Goal: Share content: Share content

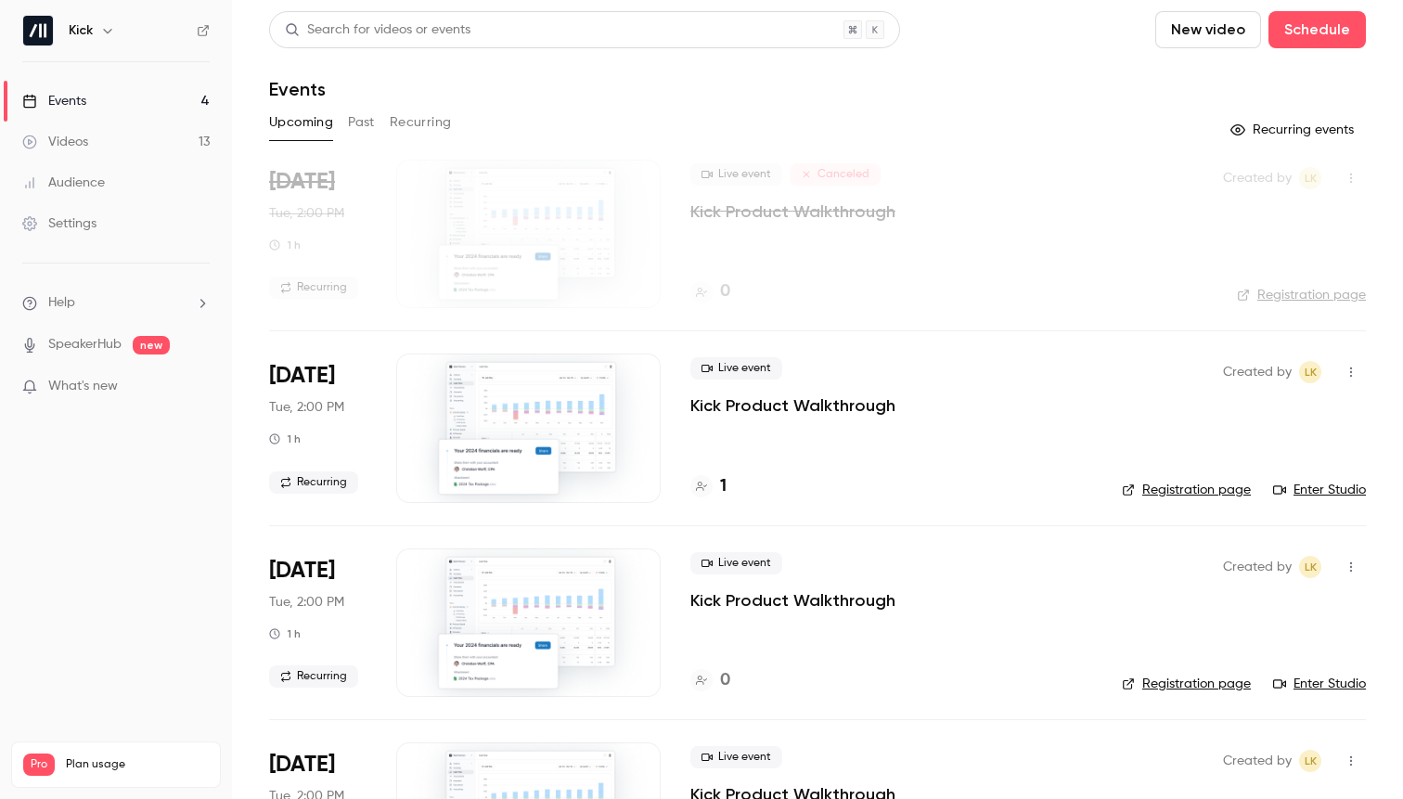
click at [343, 122] on div "Upcoming Past Recurring" at bounding box center [817, 123] width 1096 height 30
click at [348, 121] on button "Past" at bounding box center [361, 123] width 27 height 30
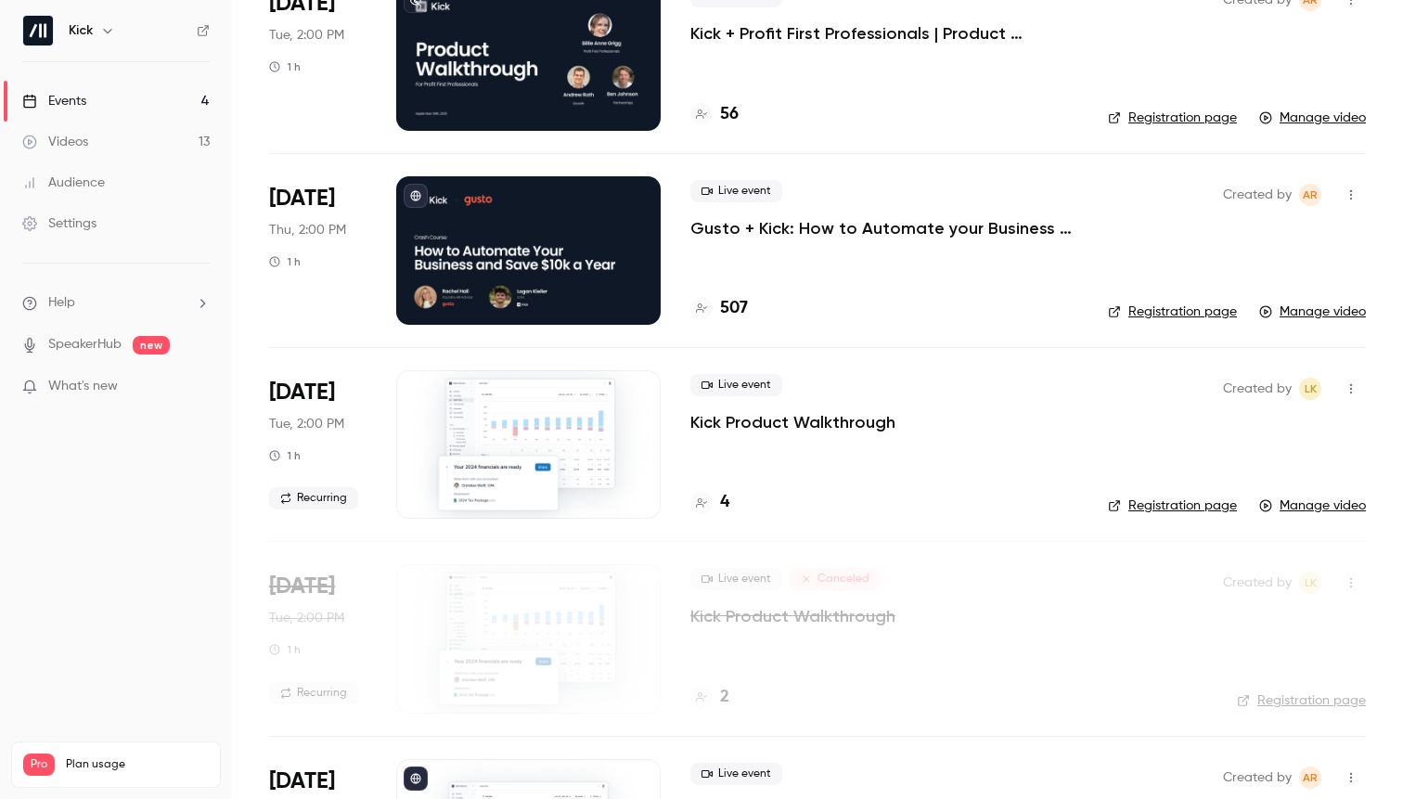
scroll to position [3, 0]
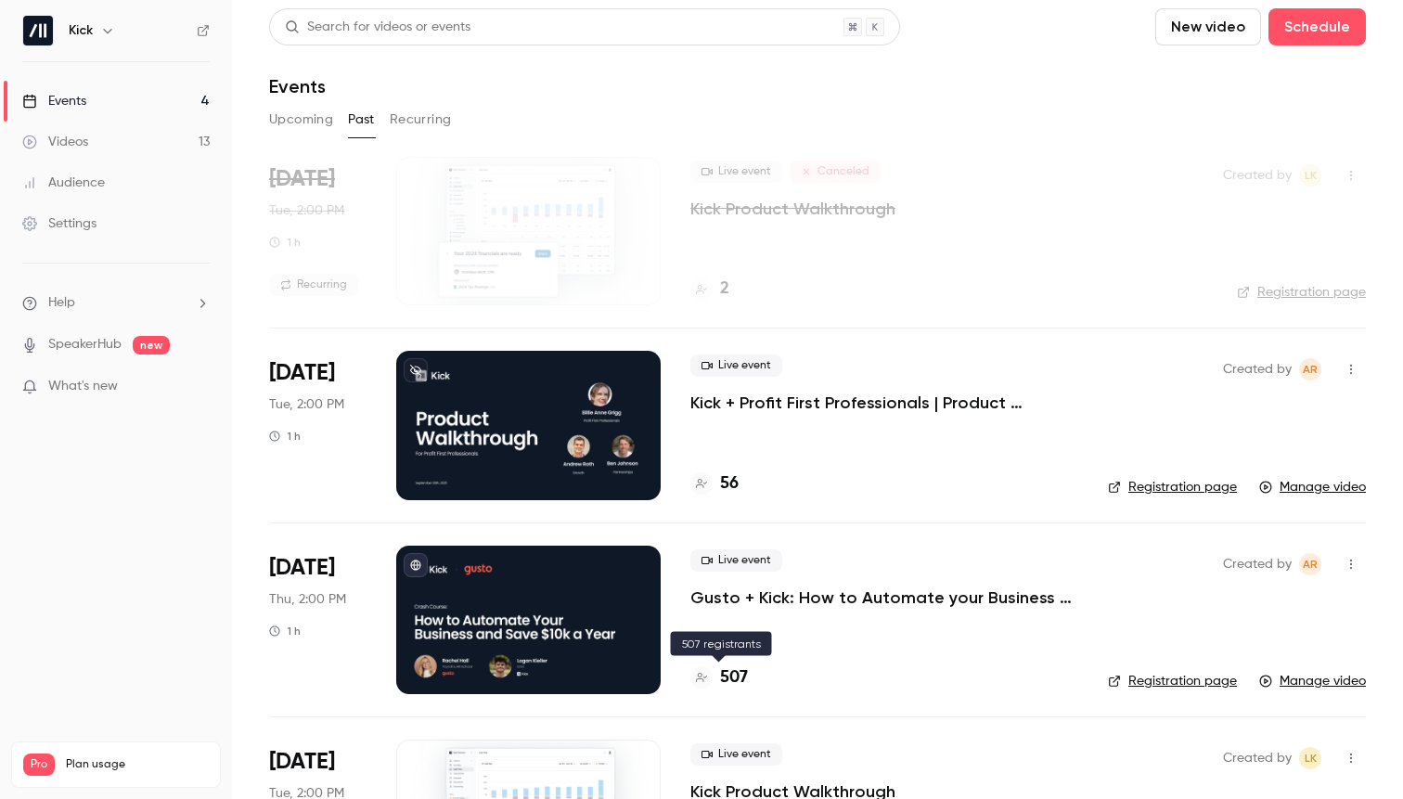
click at [738, 676] on h4 "507" at bounding box center [734, 677] width 28 height 25
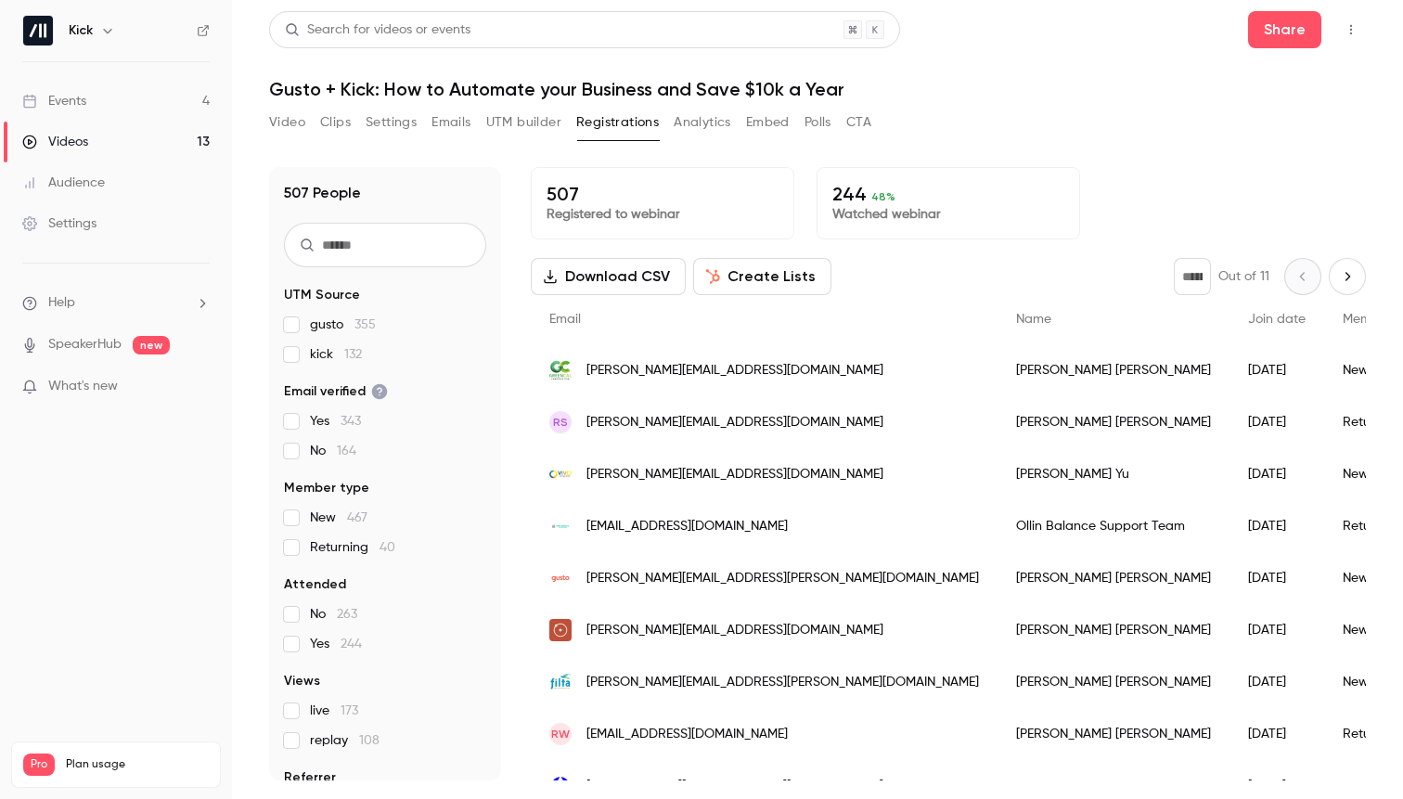
click at [286, 121] on button "Video" at bounding box center [287, 123] width 36 height 30
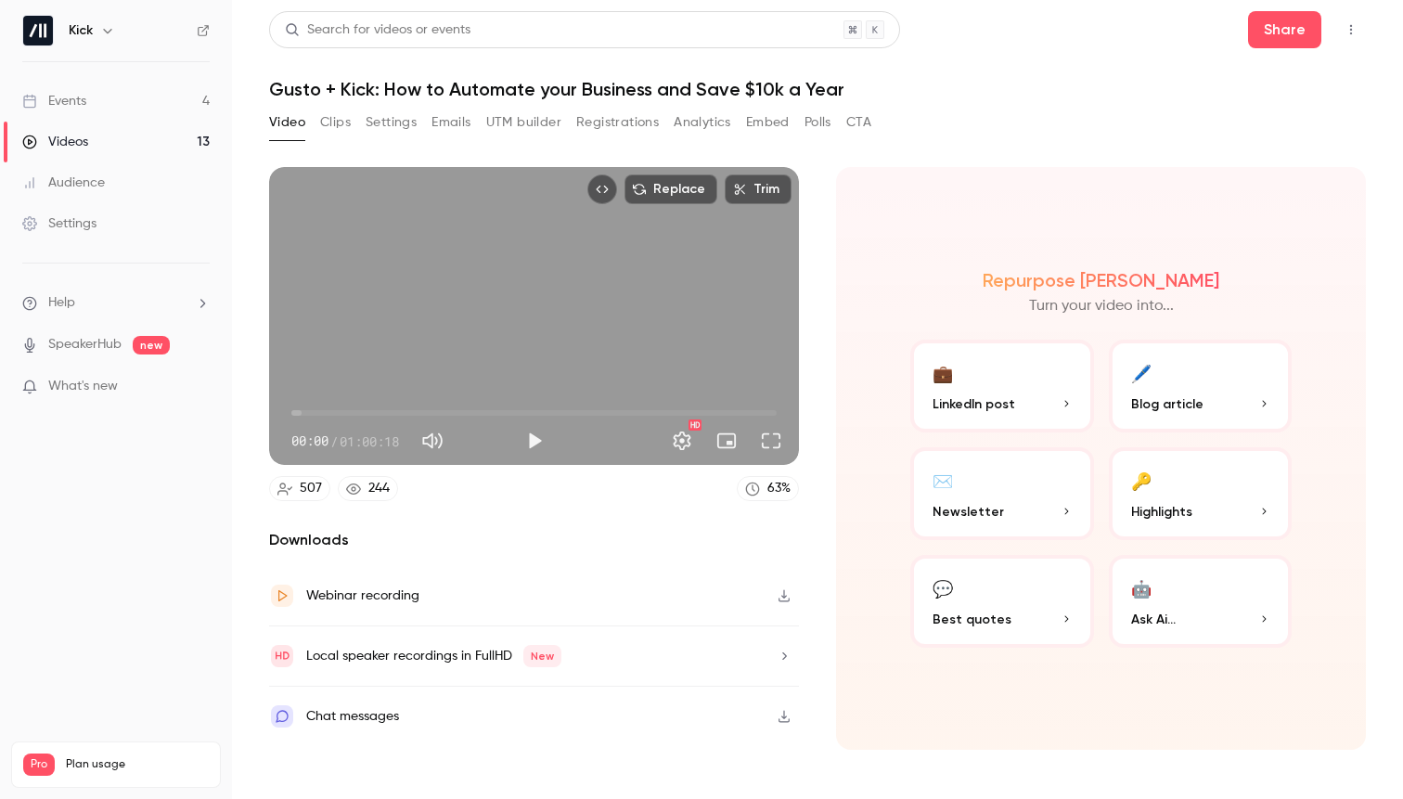
click at [432, 444] on button "Mute" at bounding box center [432, 440] width 37 height 37
type input "*"
click at [771, 442] on button "Full screen" at bounding box center [770, 440] width 37 height 37
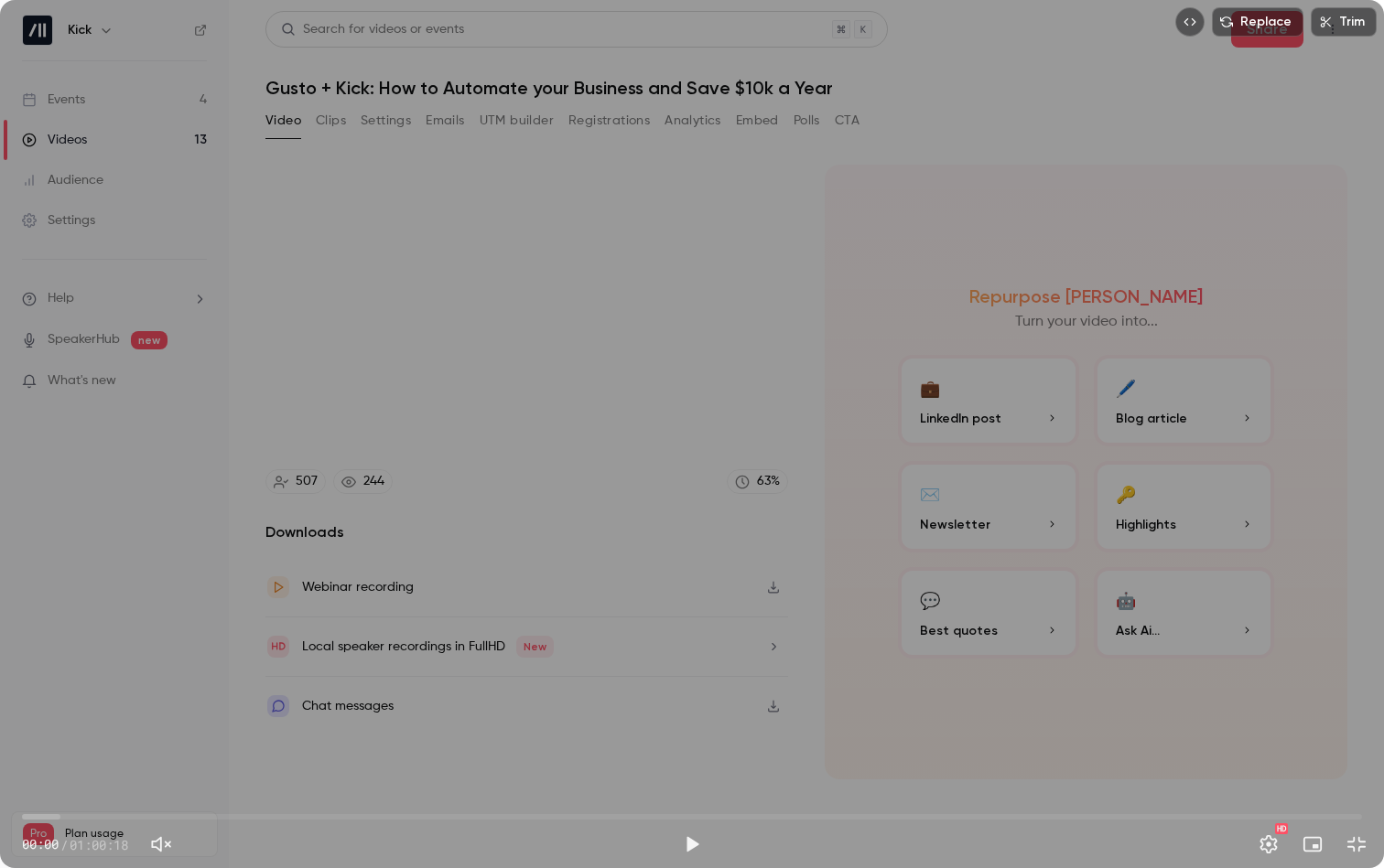
click at [693, 787] on button "Play" at bounding box center [692, 844] width 36 height 36
click at [694, 787] on span "00:00" at bounding box center [692, 817] width 1340 height 30
drag, startPoint x: 701, startPoint y: 818, endPoint x: 820, endPoint y: 815, distance: 119.0
click at [820, 787] on span "35:52" at bounding box center [819, 818] width 6 height 6
drag, startPoint x: 821, startPoint y: 815, endPoint x: 847, endPoint y: 814, distance: 26.0
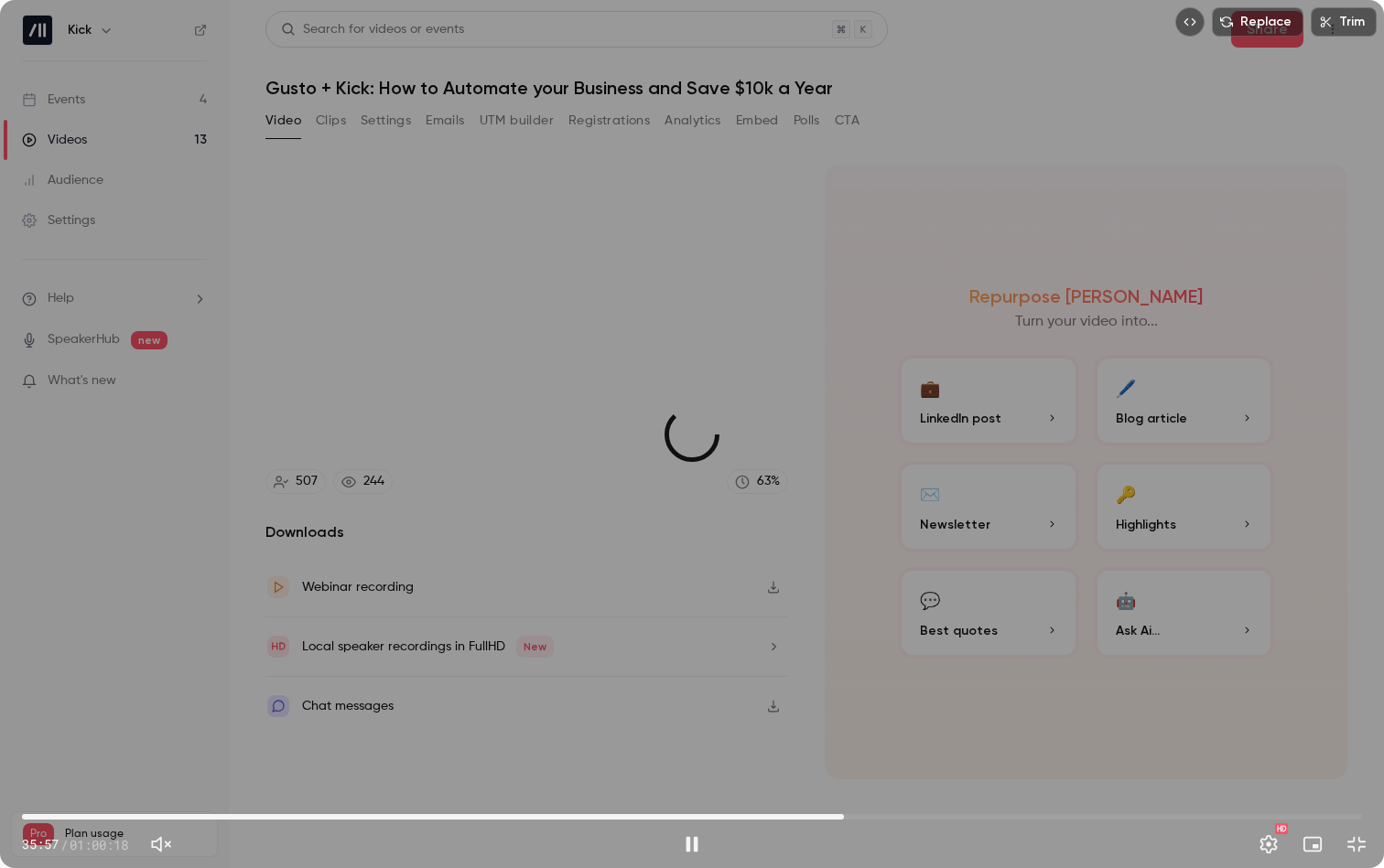
click at [846, 787] on span "36:59" at bounding box center [843, 818] width 6 height 6
drag, startPoint x: 857, startPoint y: 814, endPoint x: 874, endPoint y: 815, distance: 17.0
click at [874, 787] on span "38:20" at bounding box center [874, 818] width 6 height 6
drag, startPoint x: 878, startPoint y: 815, endPoint x: 893, endPoint y: 814, distance: 15.0
click at [891, 787] on span "39:00" at bounding box center [889, 818] width 6 height 6
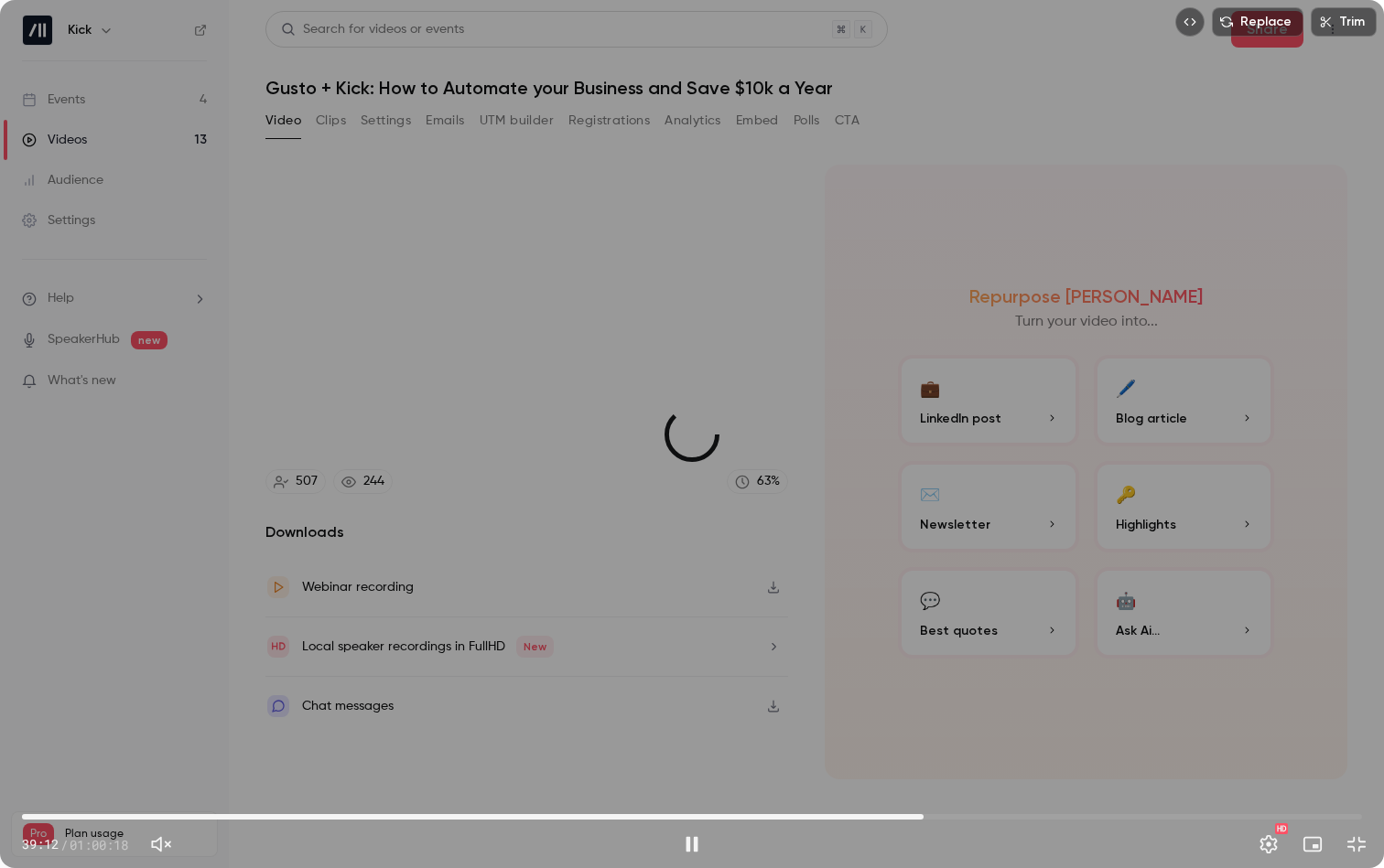
drag, startPoint x: 907, startPoint y: 817, endPoint x: 923, endPoint y: 818, distance: 16.0
click at [923, 787] on span "40:34" at bounding box center [692, 817] width 1340 height 30
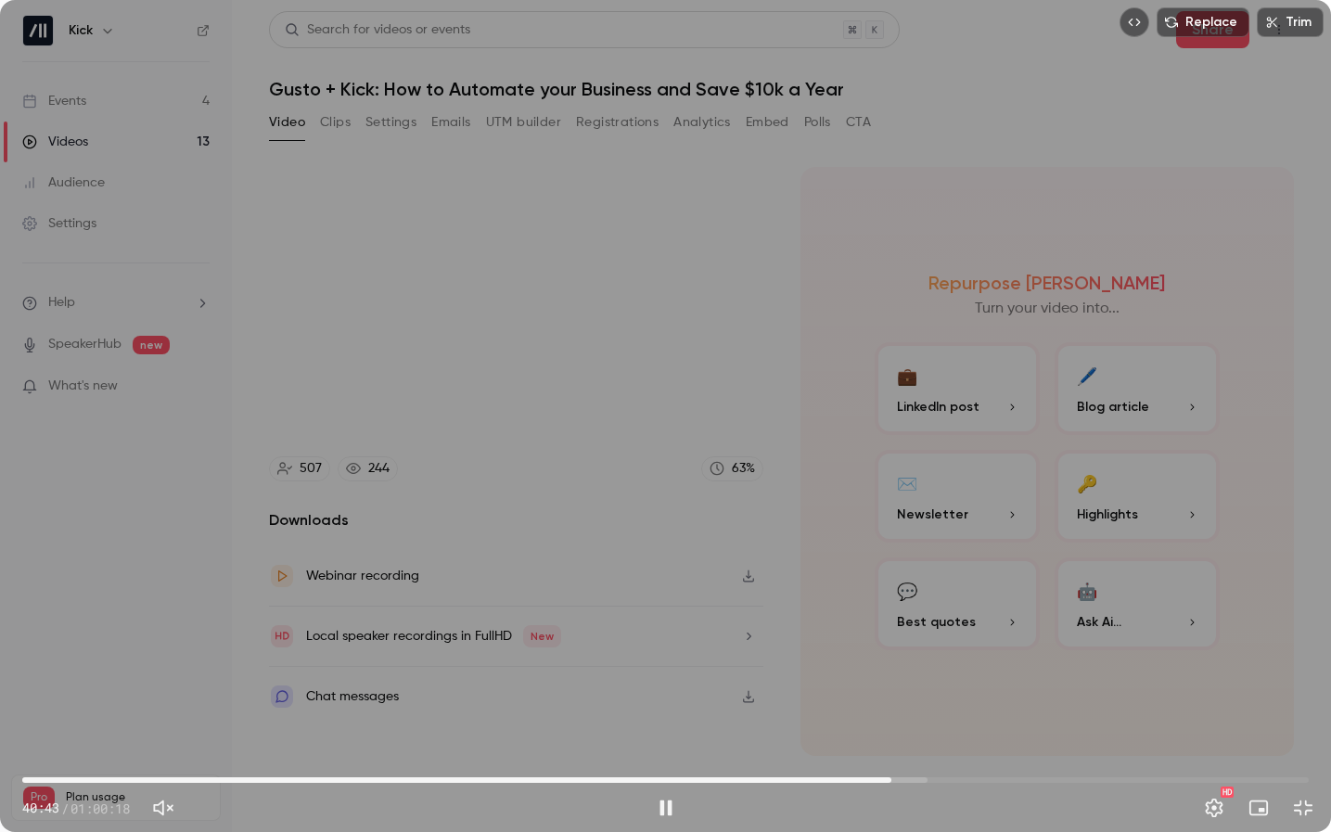
click at [660, 798] on button "Pause" at bounding box center [665, 807] width 37 height 37
type input "******"
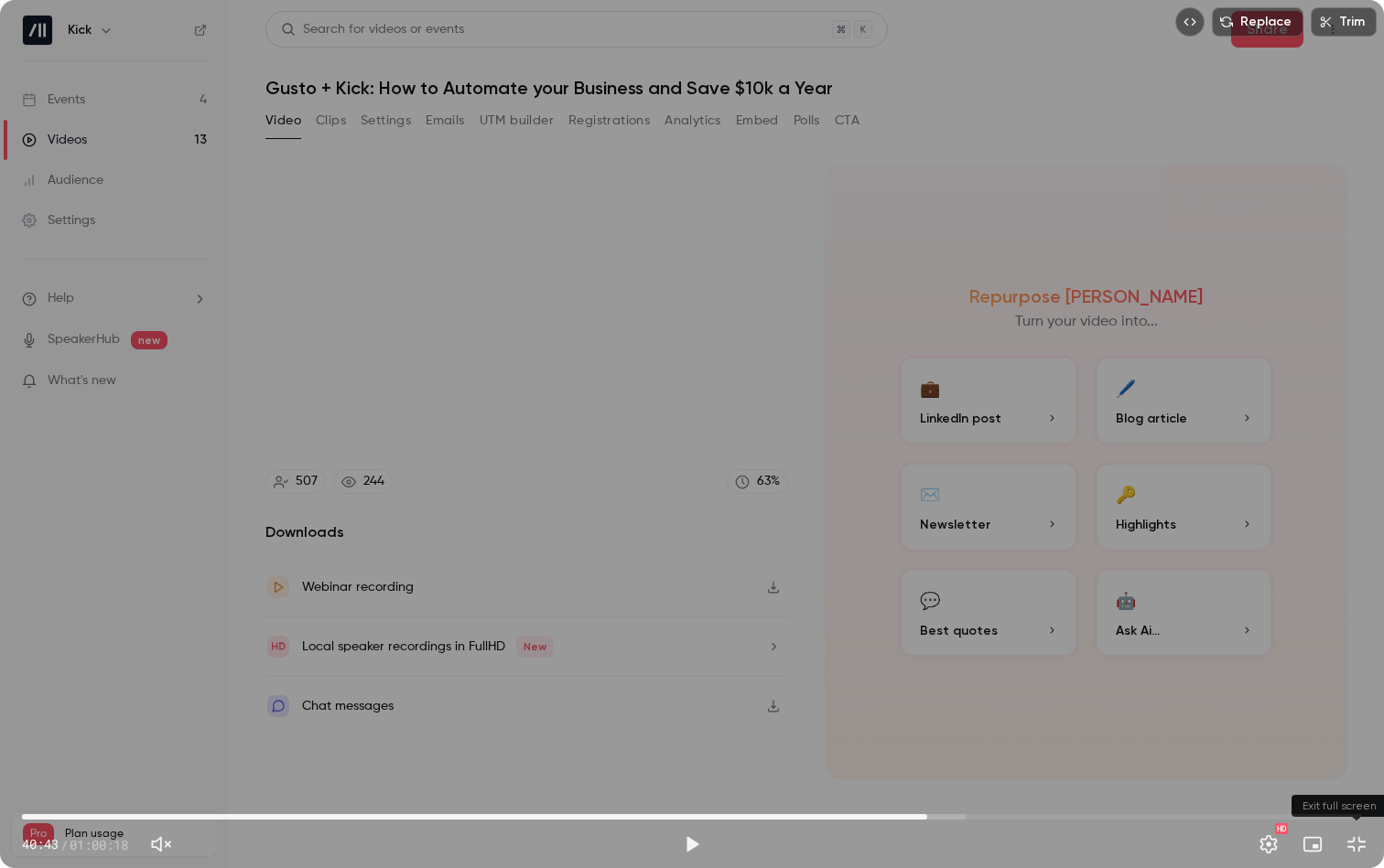
click at [1355, 787] on button "Exit full screen" at bounding box center [1355, 844] width 36 height 36
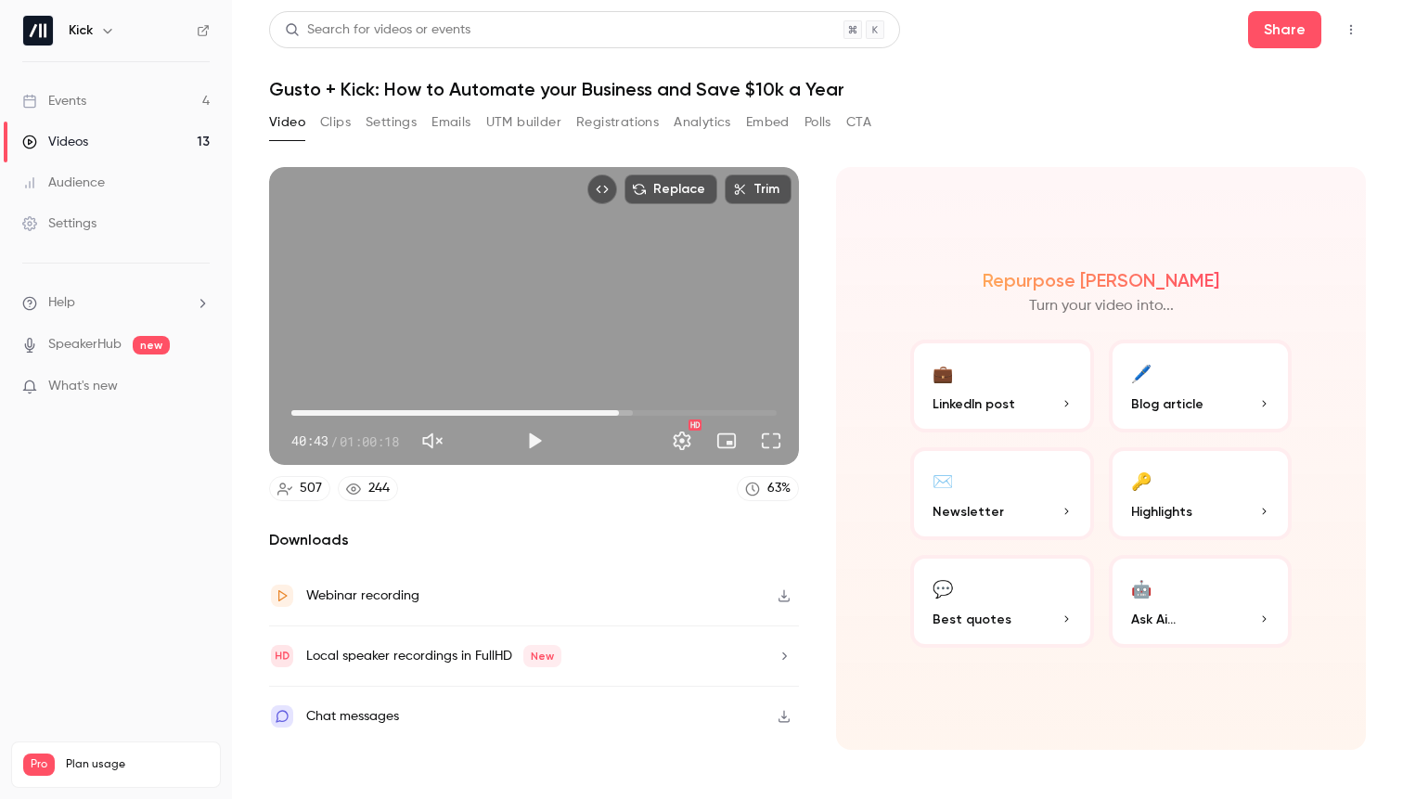
click at [607, 122] on button "Registrations" at bounding box center [617, 123] width 83 height 30
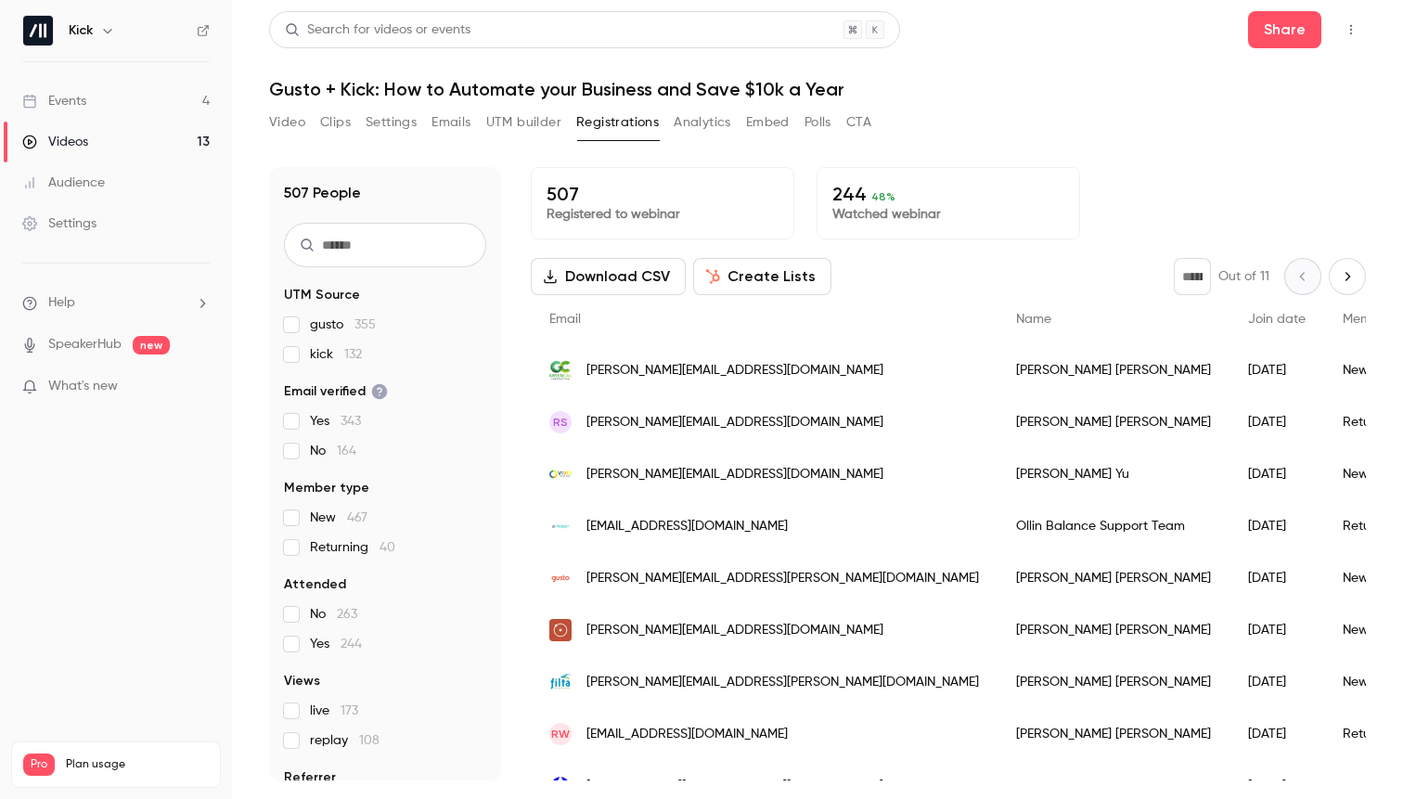
click at [285, 117] on button "Video" at bounding box center [287, 123] width 36 height 30
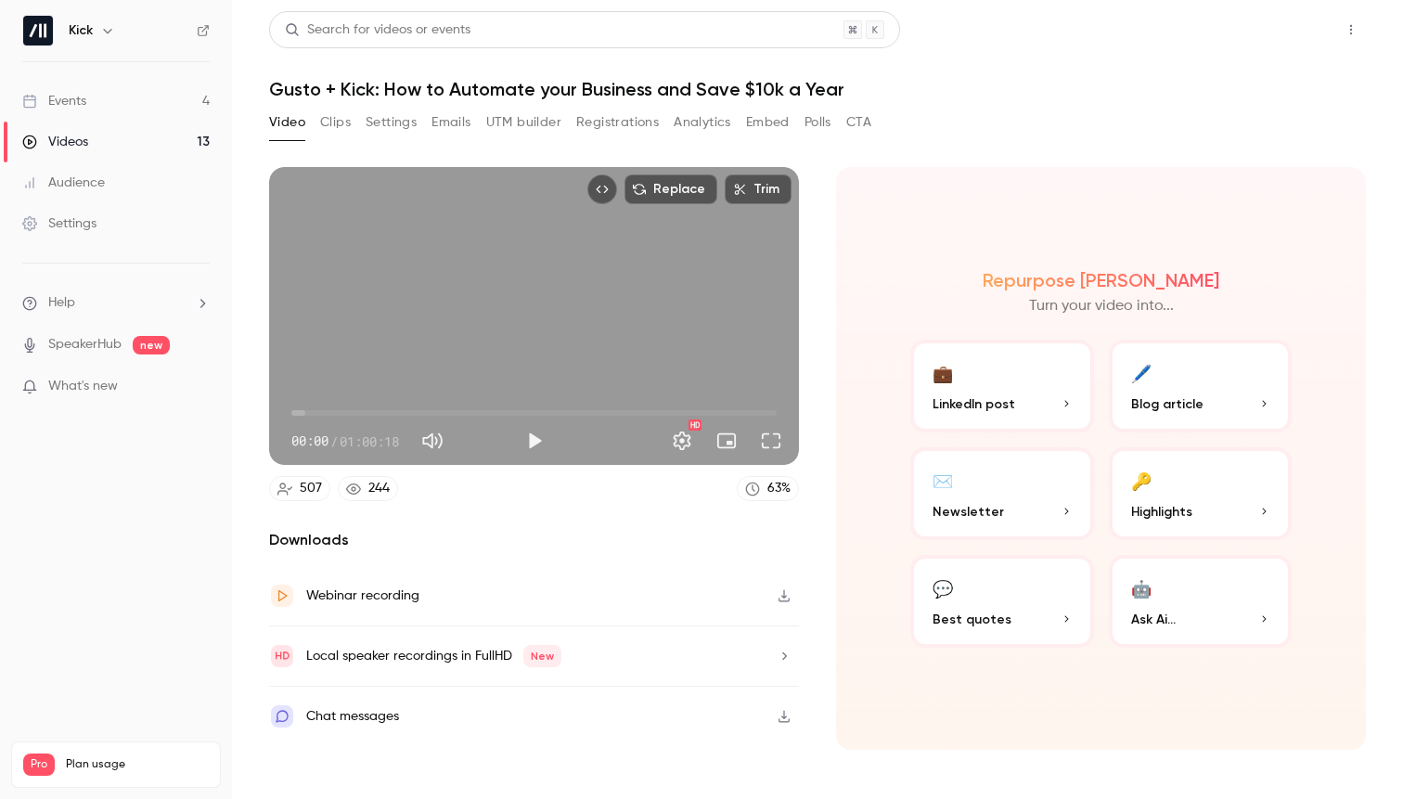
click at [1275, 26] on button "Share" at bounding box center [1284, 29] width 73 height 37
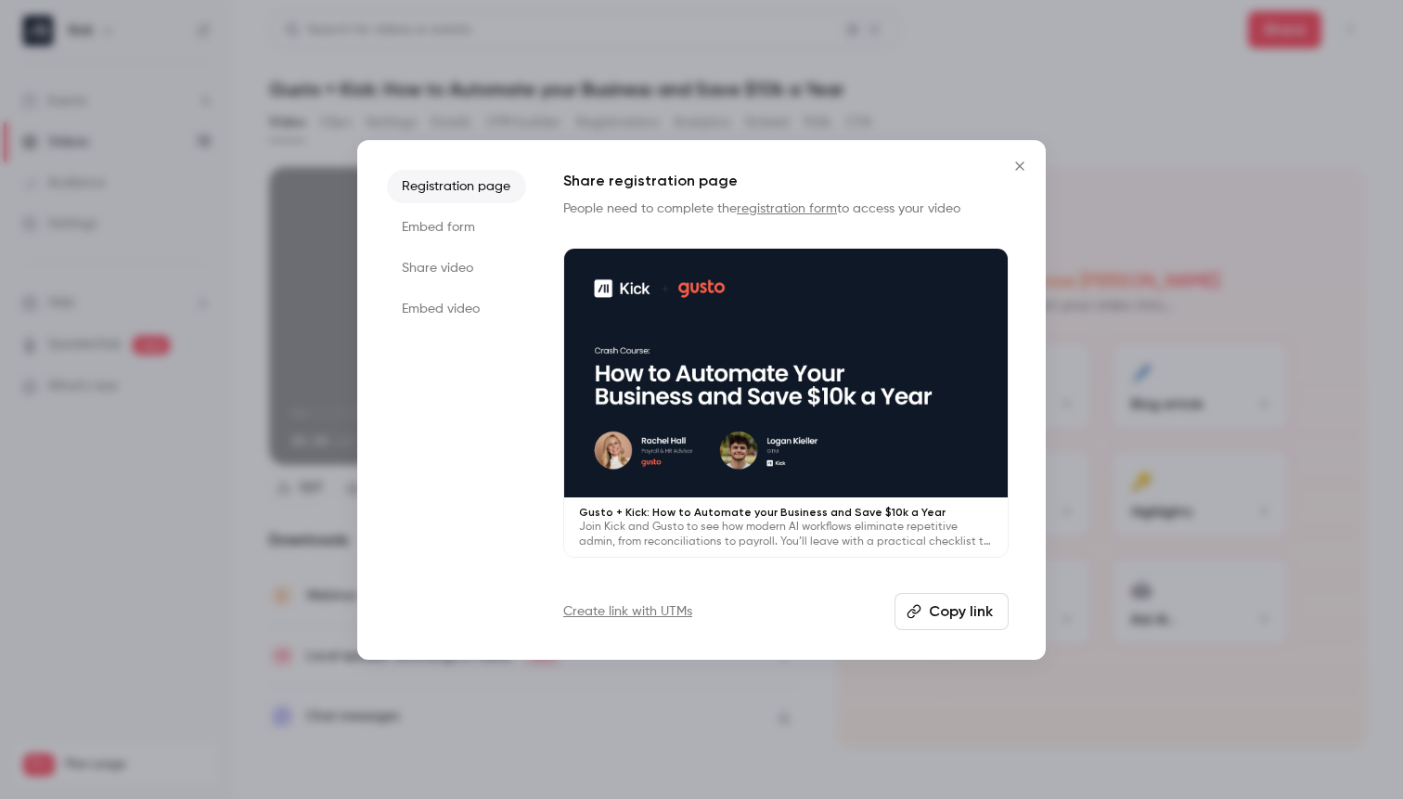
click at [464, 269] on li "Share video" at bounding box center [456, 267] width 139 height 33
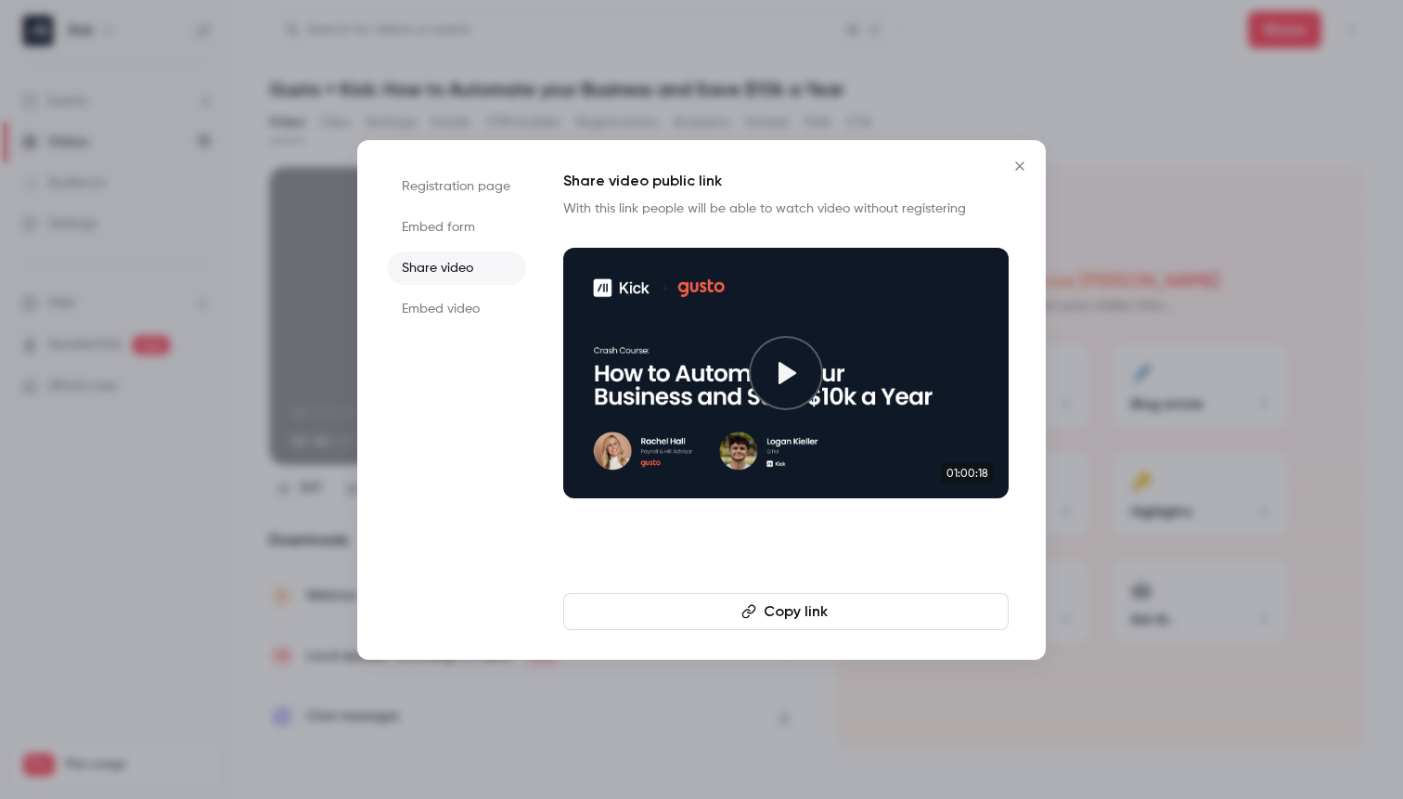
click at [789, 604] on button "Copy link" at bounding box center [785, 611] width 445 height 37
